Goal: Task Accomplishment & Management: Complete application form

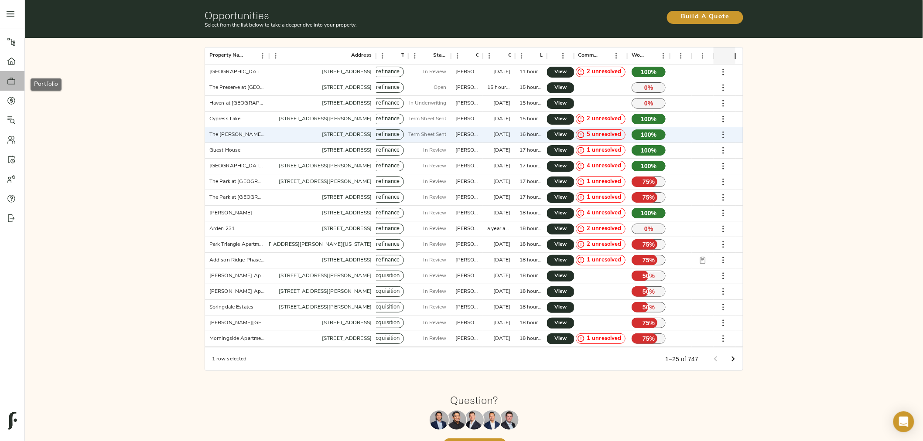
click at [9, 82] on icon at bounding box center [11, 81] width 9 height 9
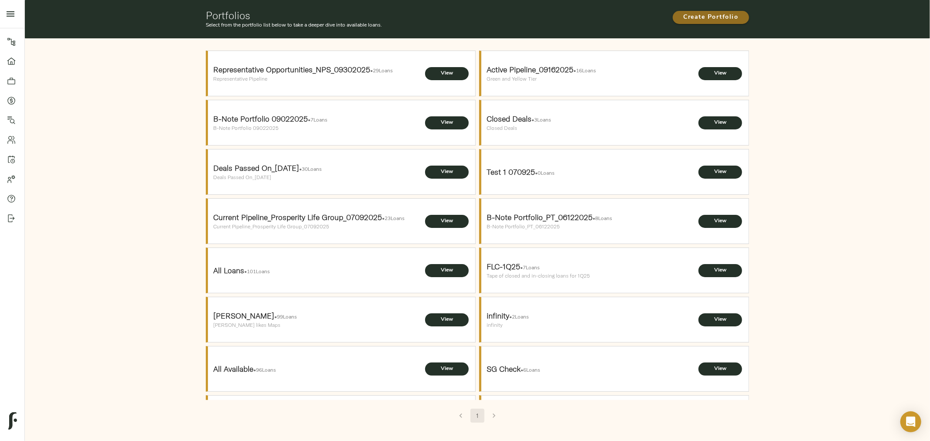
click at [702, 20] on span "Create Portfolio" at bounding box center [711, 17] width 59 height 11
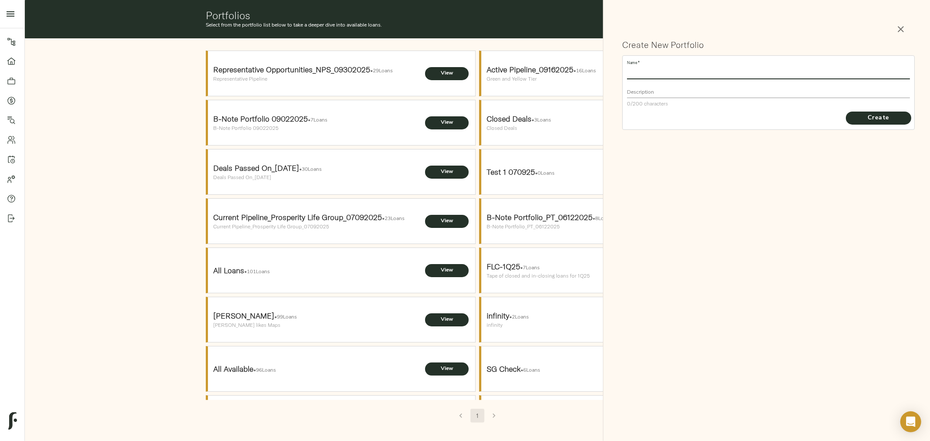
click at [691, 72] on input "text" at bounding box center [768, 74] width 283 height 12
type input "B"
type input "Blackstone B-Note Portfolio"
type textarea "Geographically diverse asset"
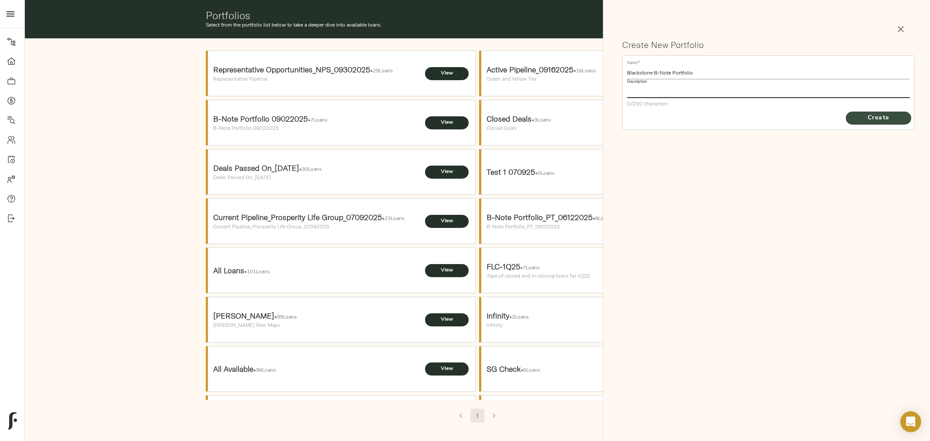
click at [871, 120] on span "Create" at bounding box center [879, 118] width 48 height 11
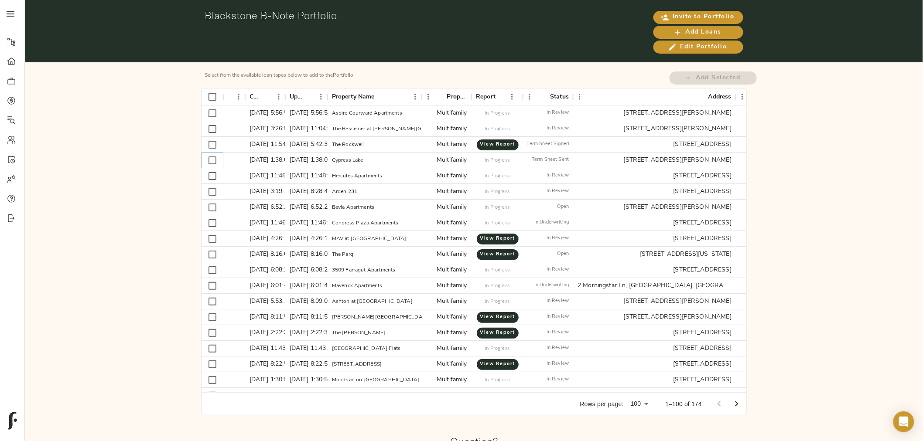
click at [215, 161] on input "Select row" at bounding box center [212, 160] width 18 height 18
checkbox input "true"
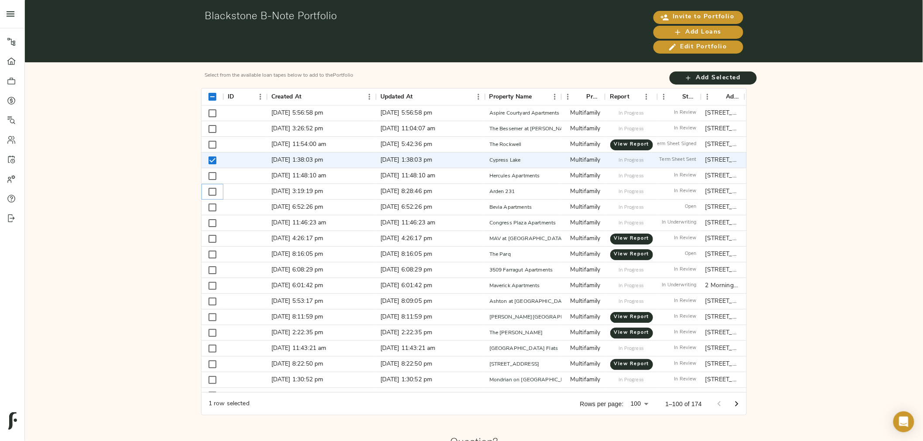
click at [214, 193] on input "Select row" at bounding box center [212, 192] width 18 height 18
checkbox input "true"
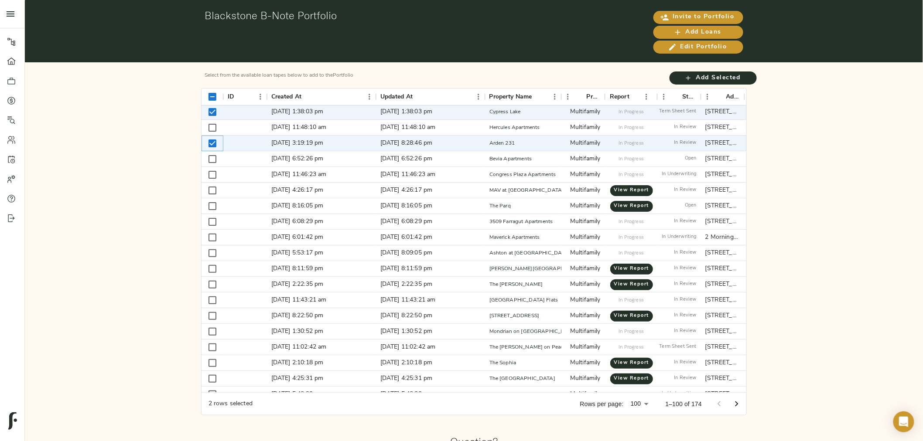
scroll to position [97, 0]
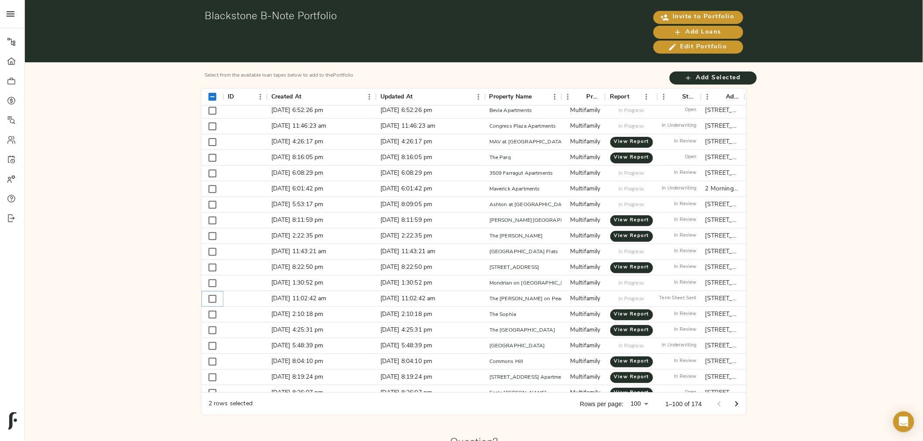
click at [214, 301] on input "Select row" at bounding box center [212, 299] width 18 height 18
checkbox input "true"
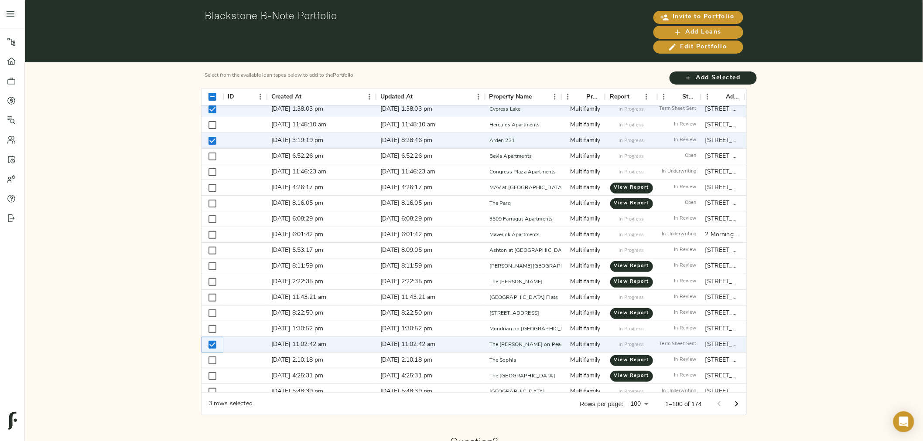
scroll to position [0, 0]
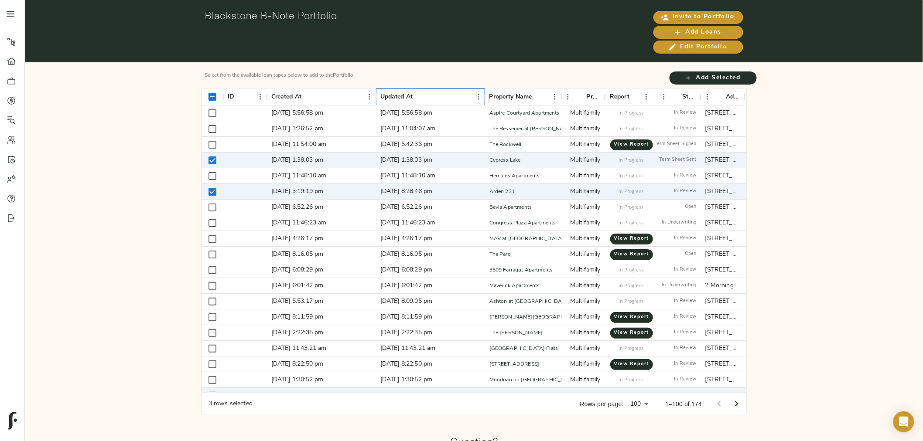
click at [394, 95] on div "Updated At" at bounding box center [396, 97] width 33 height 17
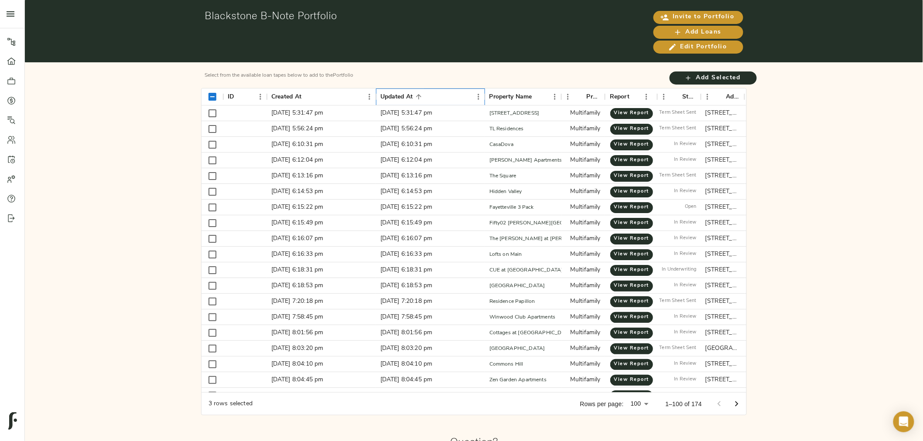
click at [394, 95] on div "Updated At" at bounding box center [396, 97] width 33 height 17
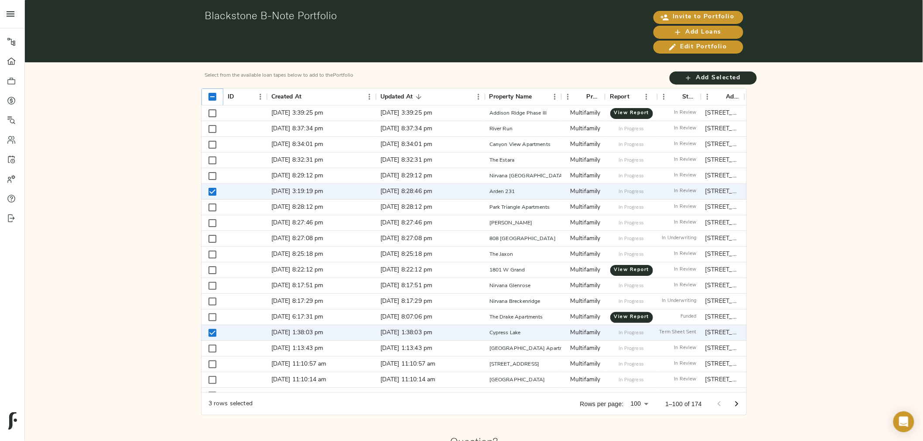
click at [213, 99] on input "Unselect all rows" at bounding box center [212, 97] width 18 height 18
checkbox input "false"
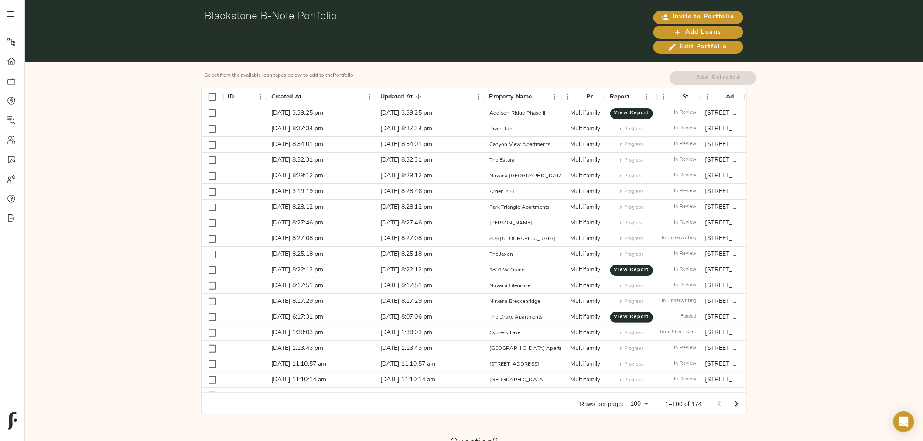
drag, startPoint x: 93, startPoint y: 182, endPoint x: 229, endPoint y: 4, distance: 223.7
click at [95, 175] on div "Select from the available loan tapes below to add to the Portfolio Add Selected…" at bounding box center [474, 241] width 898 height 359
click at [9, 75] on link "Portfolio" at bounding box center [12, 81] width 24 height 20
